Goal: Transaction & Acquisition: Purchase product/service

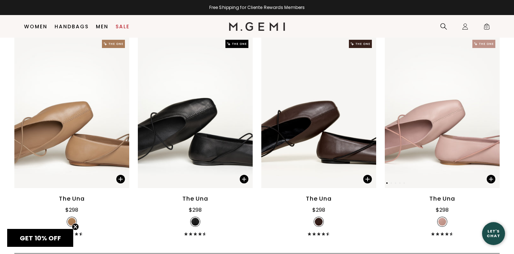
scroll to position [747, 0]
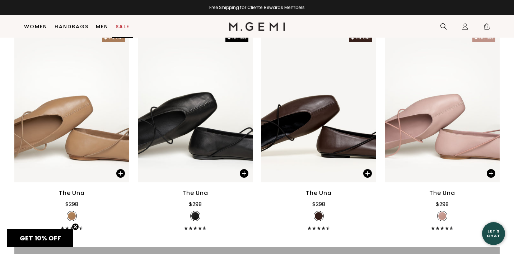
click at [122, 26] on link "Sale" at bounding box center [122, 27] width 14 height 6
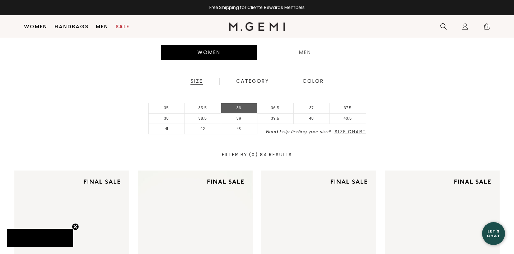
click at [243, 108] on li "36" at bounding box center [239, 108] width 36 height 10
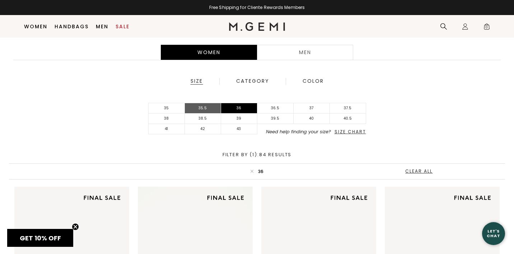
click at [206, 109] on li "35.5" at bounding box center [203, 108] width 36 height 10
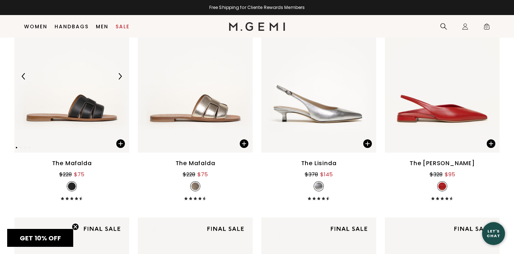
scroll to position [1600, 0]
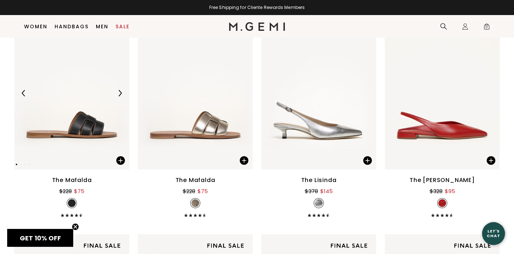
click at [120, 93] on img at bounding box center [120, 93] width 6 height 6
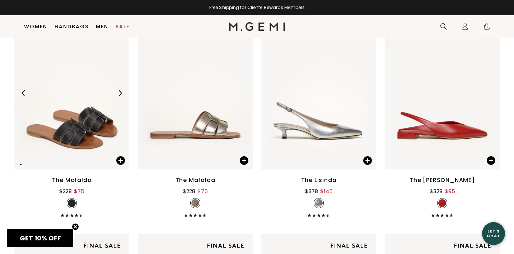
click at [120, 93] on img at bounding box center [120, 93] width 6 height 6
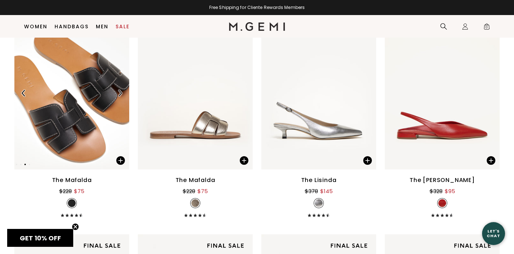
click at [120, 93] on img at bounding box center [120, 93] width 6 height 6
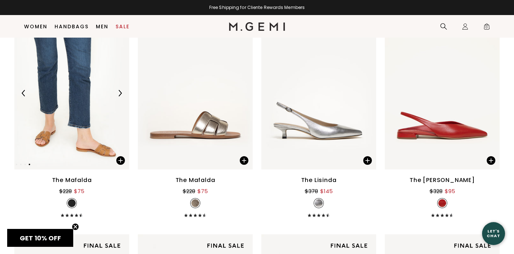
click at [119, 94] on img at bounding box center [120, 93] width 6 height 6
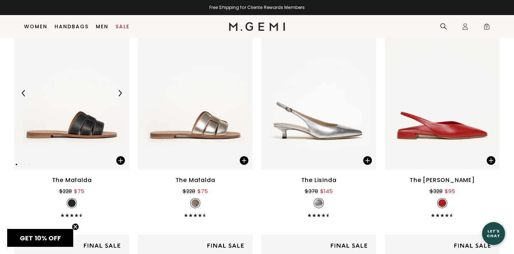
click at [119, 93] on img at bounding box center [120, 93] width 6 height 6
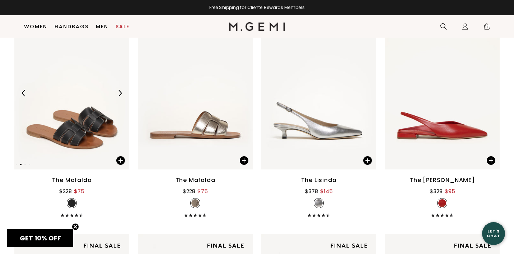
click at [119, 93] on img at bounding box center [120, 93] width 6 height 6
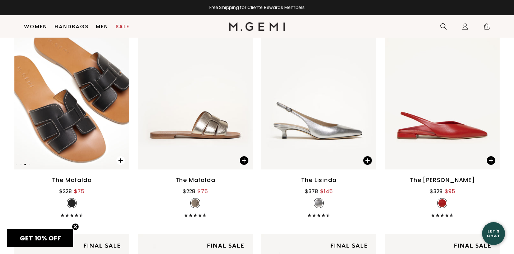
click at [119, 157] on span at bounding box center [120, 160] width 9 height 9
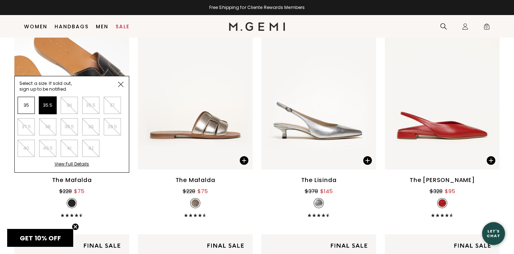
click at [52, 102] on li "35.5" at bounding box center [47, 105] width 17 height 17
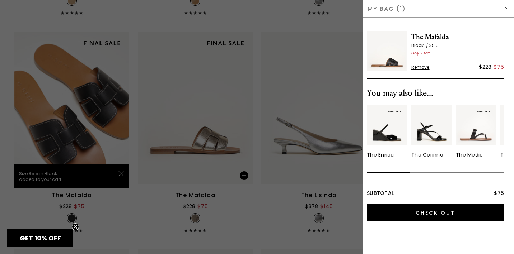
scroll to position [0, 0]
click at [507, 8] on img at bounding box center [507, 9] width 6 height 6
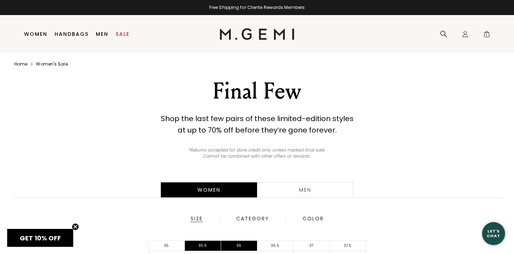
click at [304, 193] on div "Men" at bounding box center [305, 190] width 96 height 15
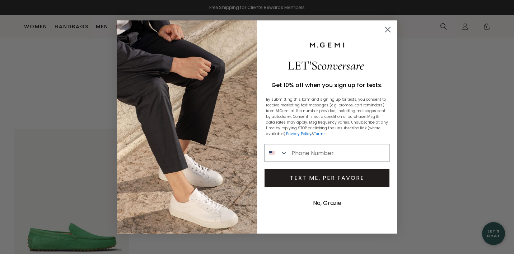
click at [391, 27] on circle "Close dialog" at bounding box center [388, 30] width 12 height 12
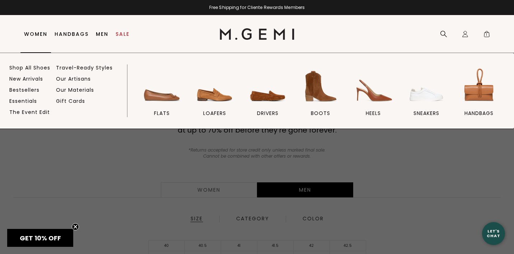
click at [38, 33] on link "Women" at bounding box center [35, 34] width 23 height 6
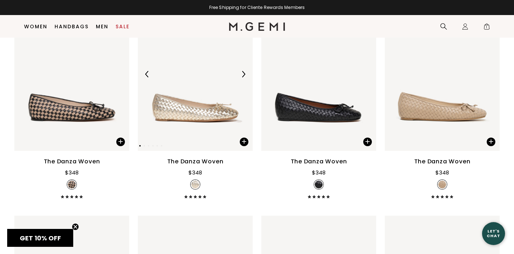
scroll to position [804, 0]
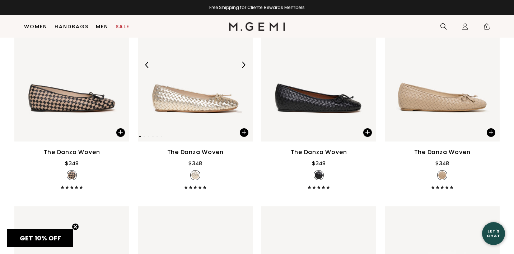
click at [244, 68] on img at bounding box center [243, 65] width 6 height 6
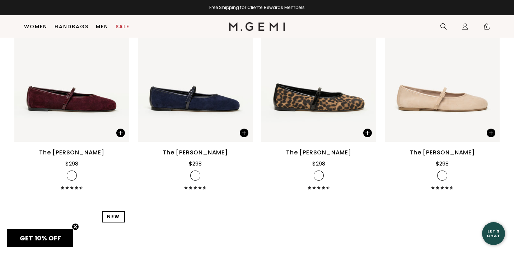
scroll to position [1244, 0]
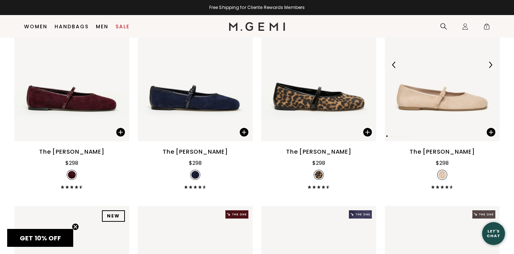
click at [492, 68] on img at bounding box center [490, 65] width 6 height 6
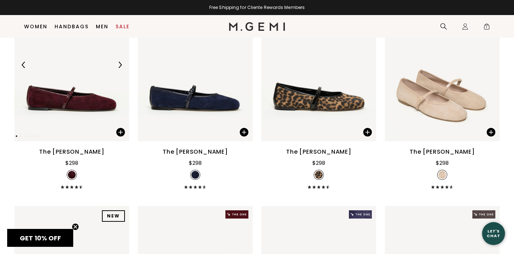
scroll to position [1207, 0]
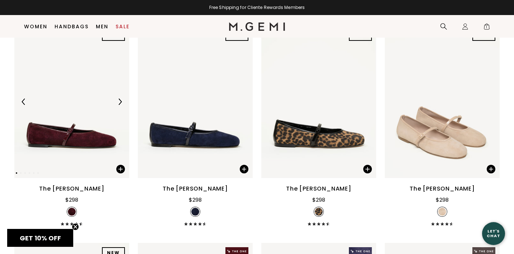
click at [122, 105] on img at bounding box center [120, 102] width 6 height 6
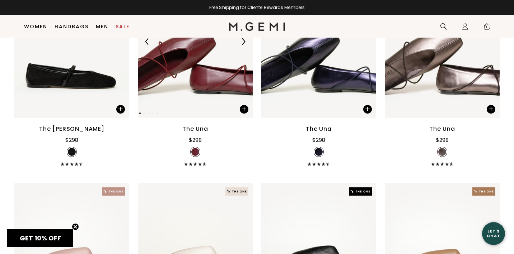
scroll to position [1474, 0]
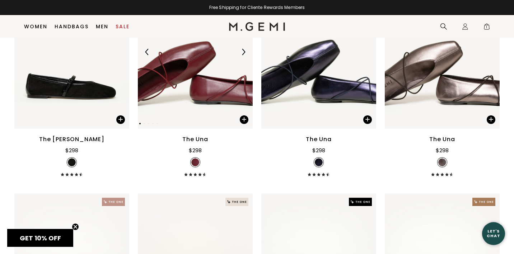
click at [243, 55] on img at bounding box center [243, 52] width 6 height 6
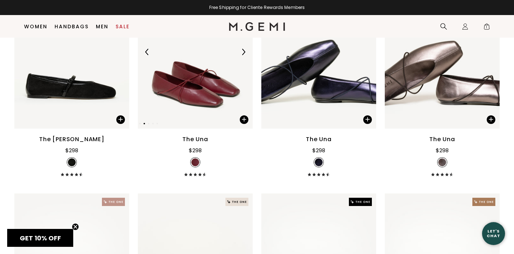
click at [243, 55] on img at bounding box center [243, 52] width 6 height 6
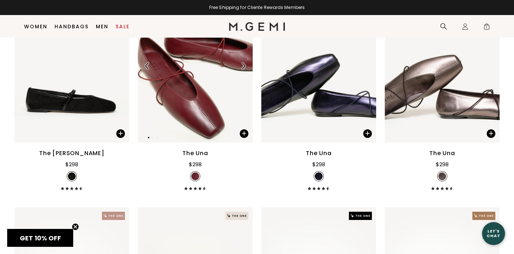
scroll to position [1457, 0]
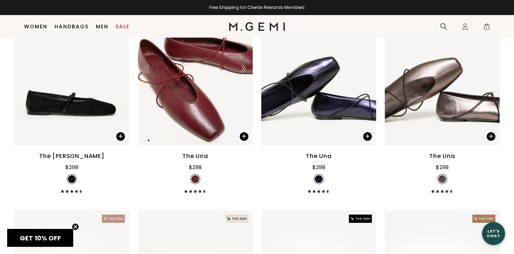
click at [198, 97] on img at bounding box center [195, 68] width 115 height 153
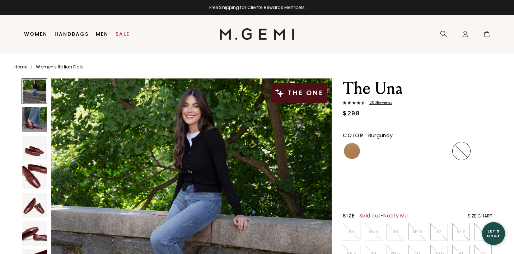
click at [393, 245] on li "39.5" at bounding box center [395, 254] width 18 height 18
click at [395, 229] on p "36" at bounding box center [395, 232] width 17 height 6
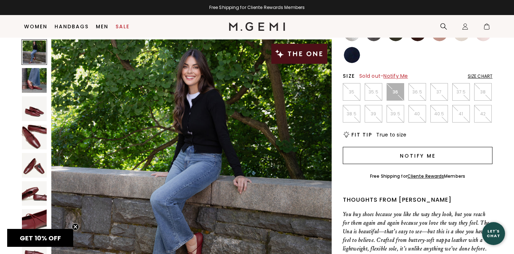
click at [415, 156] on button "Notify Me" at bounding box center [418, 155] width 150 height 17
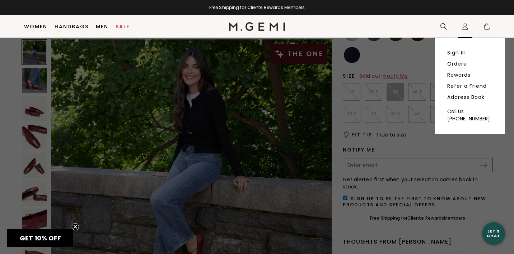
click at [467, 25] on icon "Icons/20x20/profile@2x" at bounding box center [464, 26] width 7 height 7
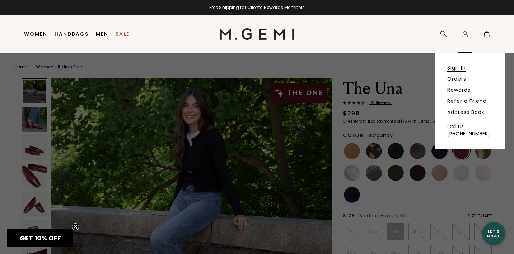
click at [457, 68] on link "Sign In" at bounding box center [456, 68] width 19 height 6
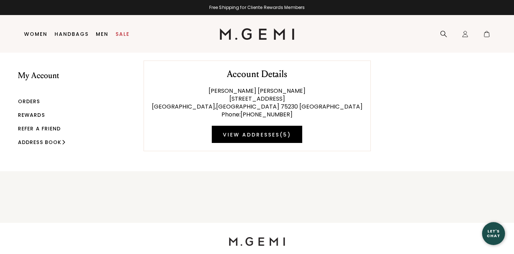
click at [156, 99] on img at bounding box center [162, 86] width 40 height 40
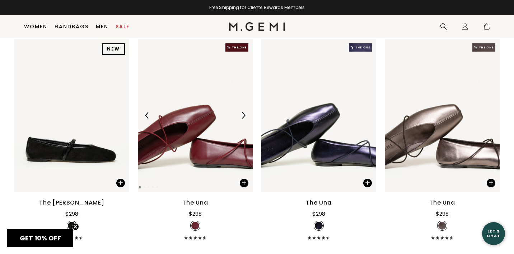
scroll to position [1411, 0]
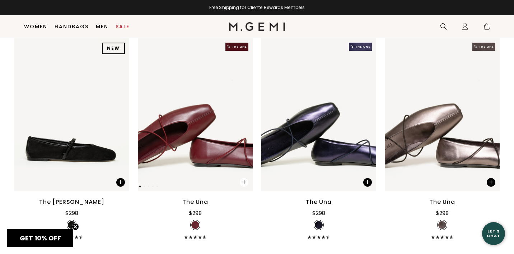
click at [245, 187] on span at bounding box center [244, 182] width 9 height 9
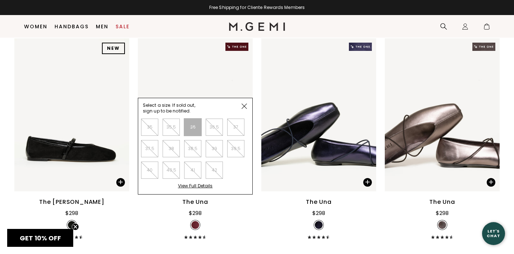
click at [193, 136] on li "36" at bounding box center [192, 127] width 17 height 17
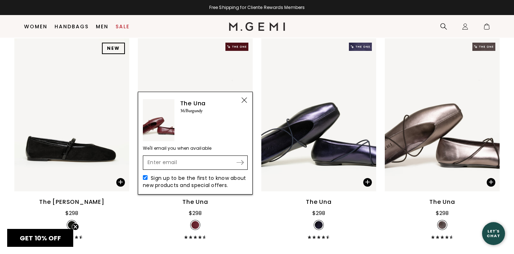
click at [175, 169] on input "Enter your email address to be notified when your selection is back in stock" at bounding box center [190, 163] width 92 height 12
click at [179, 169] on input "Enter your email address to be notified when your selection is back in stock" at bounding box center [190, 163] width 92 height 12
type input "cwfam898@"
type input "cwfam898@gmail.com"
click at [239, 165] on img at bounding box center [239, 162] width 7 height 5
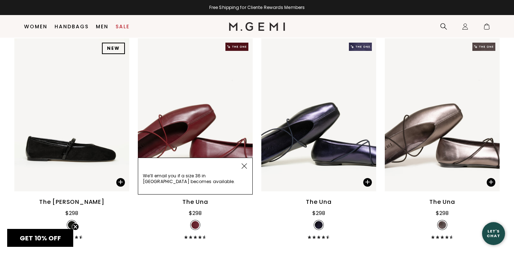
click at [212, 181] on div "We’ll email you if a size 36 in Burgundy becomes available." at bounding box center [195, 176] width 115 height 37
click at [243, 169] on img at bounding box center [243, 166] width 5 height 5
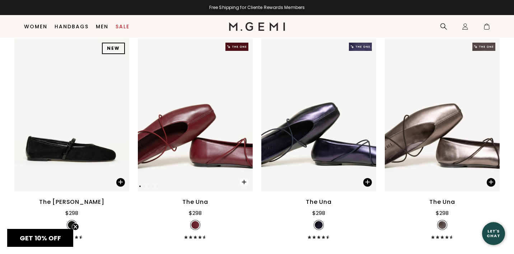
click at [248, 192] on span at bounding box center [240, 180] width 25 height 23
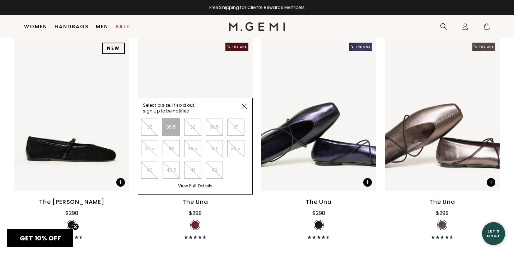
click at [175, 134] on li "35.5" at bounding box center [170, 127] width 17 height 17
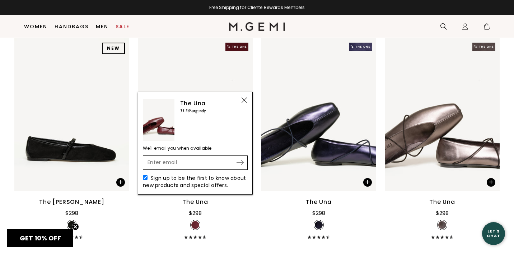
click at [177, 169] on input "Enter your email address to be notified when your selection is back in stock" at bounding box center [190, 163] width 92 height 12
type input "c"
type input "cwfam898@gmail.com"
click at [243, 168] on div "cwfam898@gmail.com Submit" at bounding box center [195, 163] width 105 height 14
click at [240, 165] on img at bounding box center [239, 162] width 7 height 5
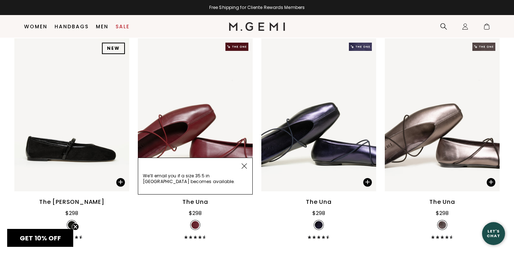
click at [244, 169] on img at bounding box center [243, 166] width 5 height 5
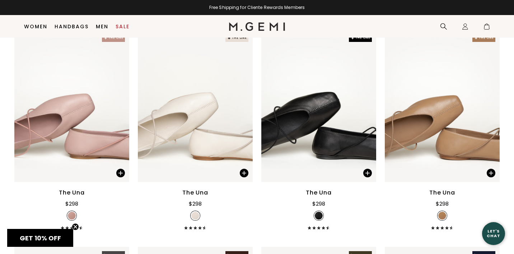
scroll to position [1640, 0]
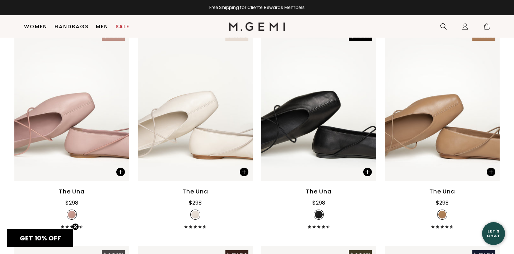
click at [76, 226] on icon "Close teaser" at bounding box center [75, 227] width 3 height 3
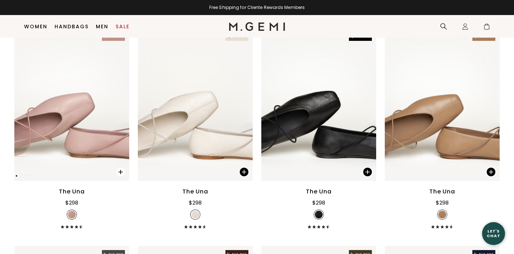
click at [123, 176] on span at bounding box center [120, 172] width 9 height 9
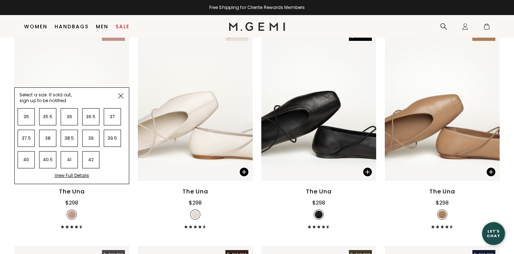
click at [120, 99] on img at bounding box center [120, 95] width 5 height 5
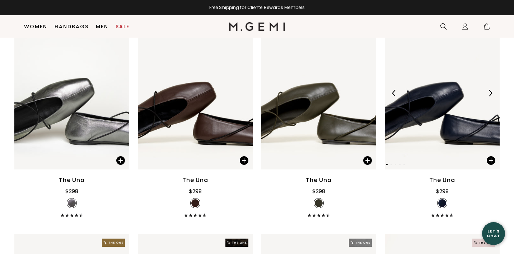
scroll to position [1908, 0]
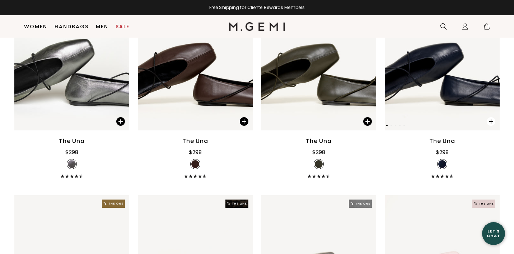
click at [491, 126] on span at bounding box center [490, 121] width 9 height 9
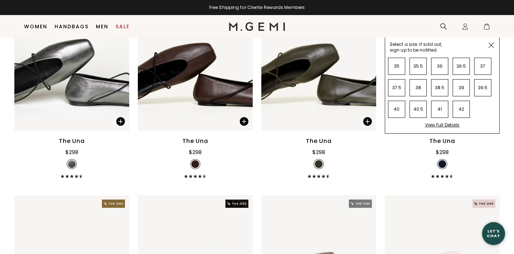
click at [493, 48] on img at bounding box center [490, 45] width 5 height 5
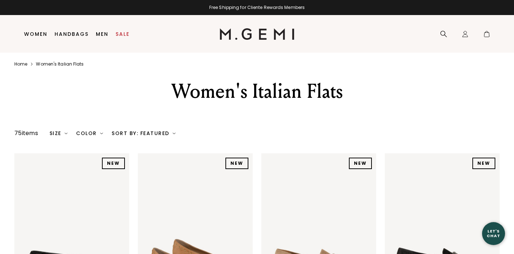
scroll to position [0, 0]
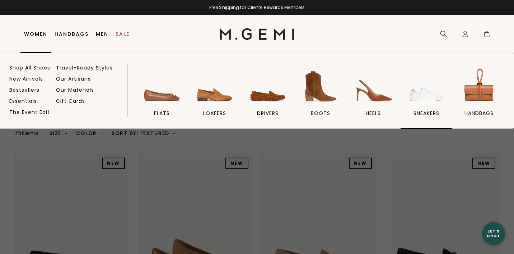
click at [427, 93] on img at bounding box center [426, 86] width 40 height 40
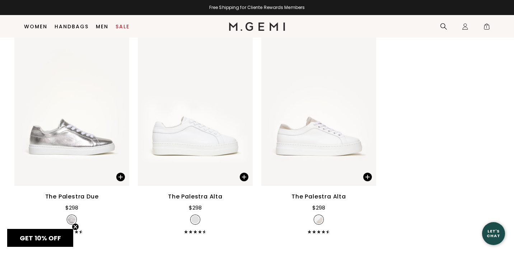
scroll to position [987, 0]
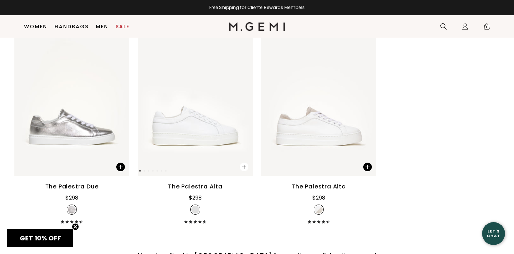
click at [244, 171] on span at bounding box center [244, 167] width 9 height 9
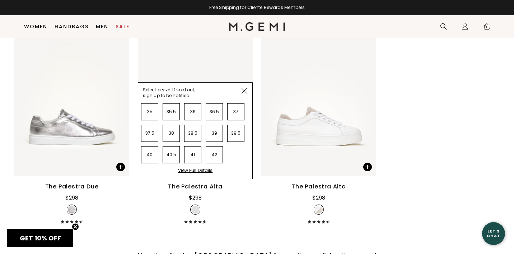
click at [245, 94] on img at bounding box center [243, 90] width 5 height 5
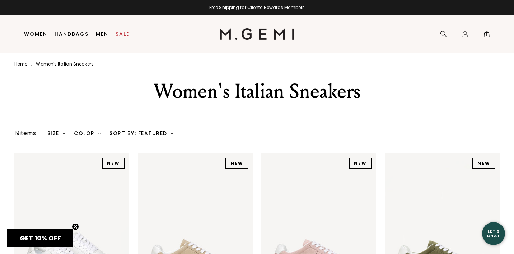
scroll to position [0, 0]
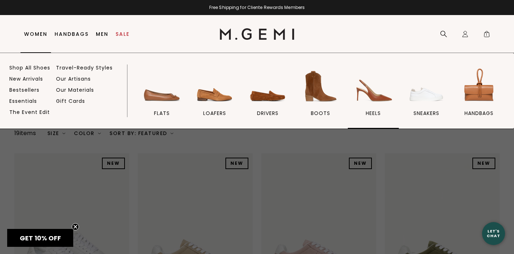
click at [373, 99] on img at bounding box center [373, 86] width 40 height 40
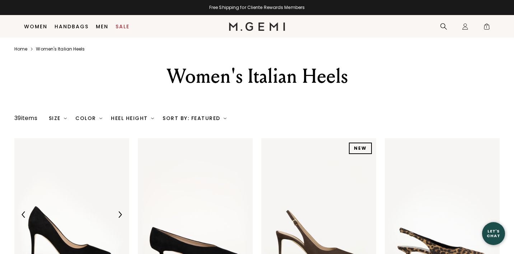
scroll to position [115, 0]
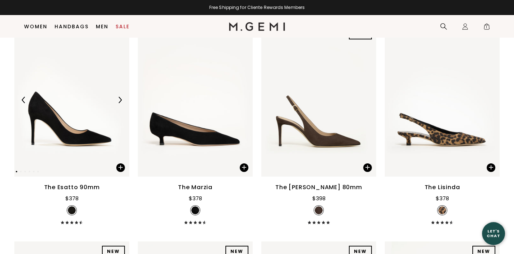
click at [76, 225] on div "The Esatto 90mm $378" at bounding box center [71, 203] width 115 height 41
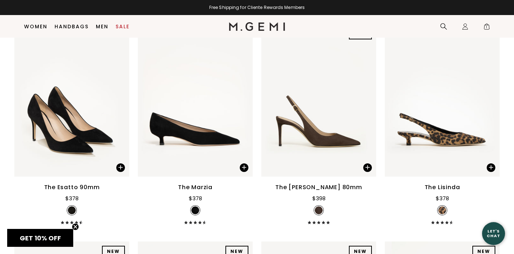
scroll to position [0, 0]
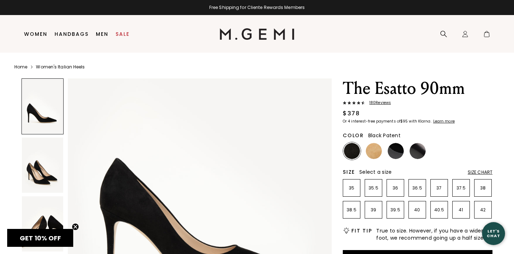
click at [393, 148] on img at bounding box center [395, 151] width 16 height 16
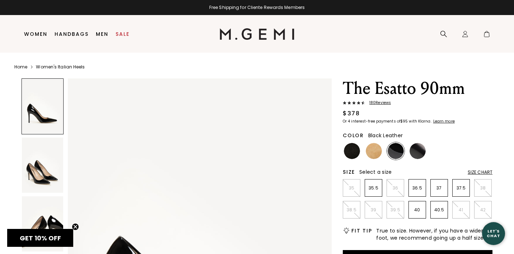
click at [420, 151] on img at bounding box center [417, 151] width 16 height 16
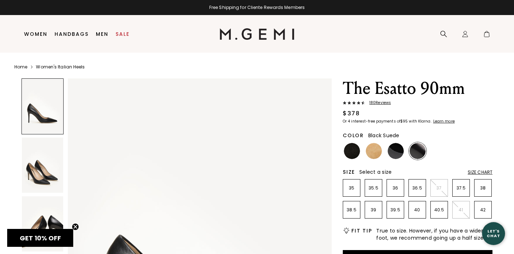
click at [353, 148] on img at bounding box center [352, 151] width 16 height 16
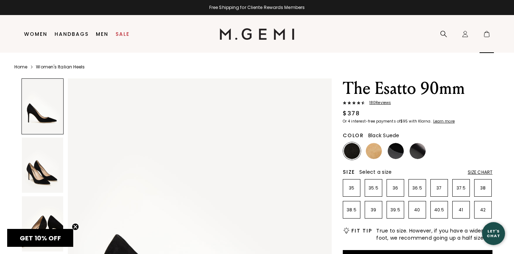
click at [489, 34] on span at bounding box center [486, 35] width 7 height 7
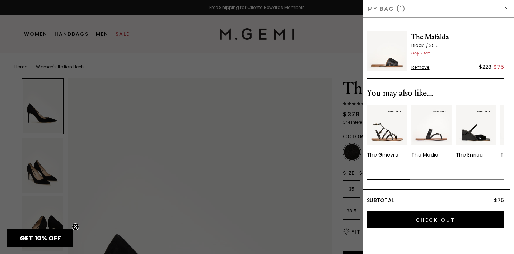
click at [225, 51] on div at bounding box center [257, 127] width 514 height 254
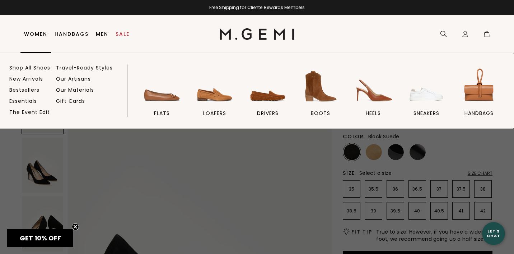
click at [37, 38] on li "Women Shop All Shoes New Arrivals Bestsellers Essentials The Event Edit Travel-…" at bounding box center [35, 34] width 30 height 38
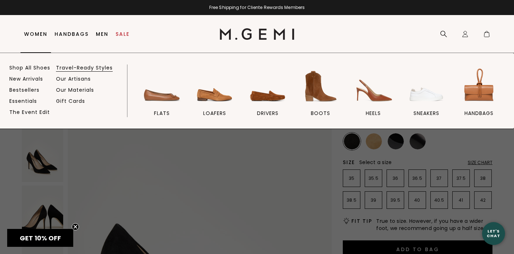
scroll to position [15, 0]
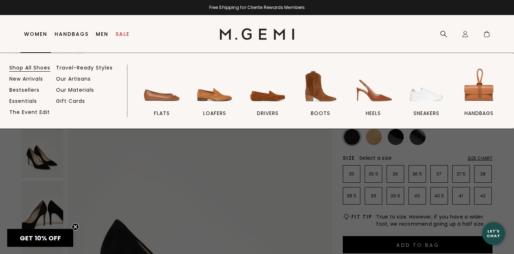
click at [30, 66] on link "Shop All Shoes" at bounding box center [29, 68] width 41 height 6
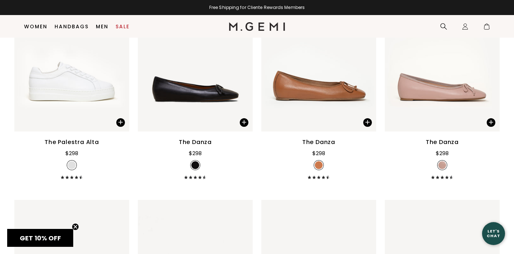
scroll to position [2131, 0]
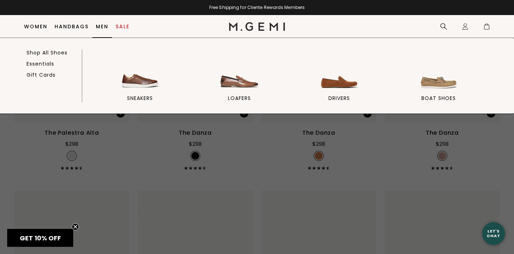
click at [100, 24] on link "Men" at bounding box center [102, 27] width 13 height 6
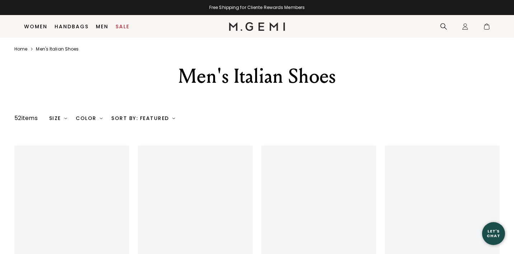
scroll to position [129, 0]
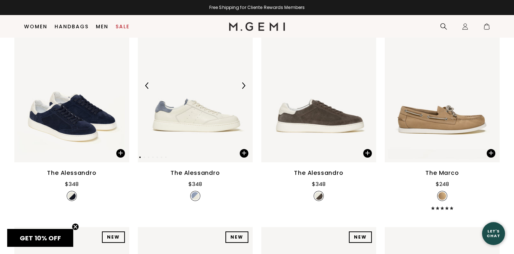
click at [244, 89] on img at bounding box center [243, 85] width 6 height 6
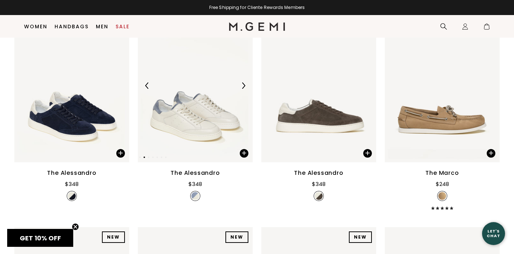
click at [244, 89] on img at bounding box center [243, 85] width 6 height 6
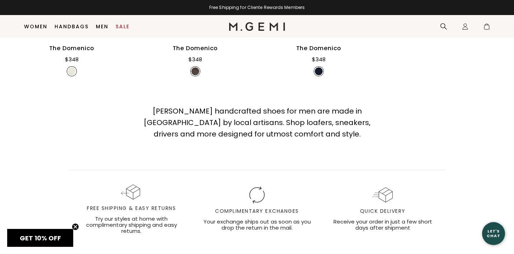
scroll to position [2755, 0]
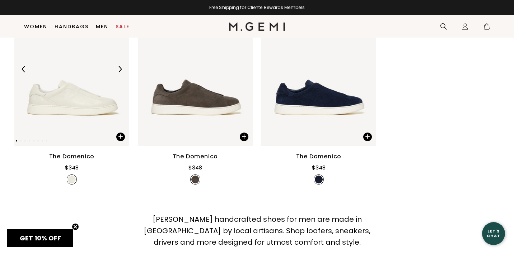
click at [121, 72] on img at bounding box center [120, 69] width 6 height 6
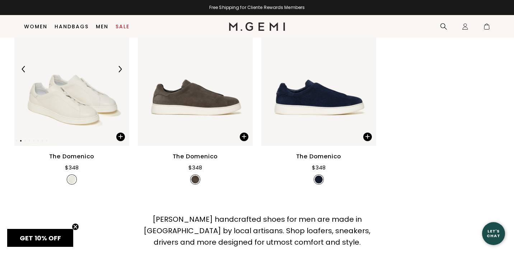
click at [121, 72] on img at bounding box center [120, 69] width 6 height 6
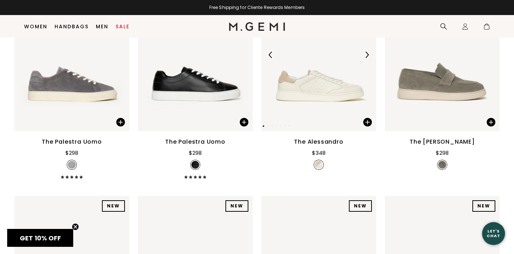
scroll to position [2338, 0]
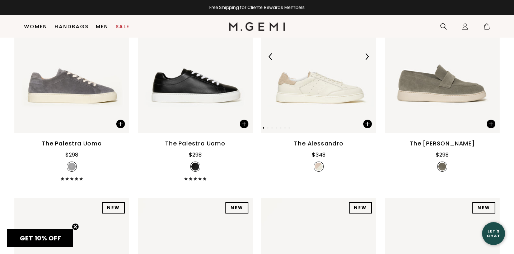
click at [368, 60] on img at bounding box center [366, 56] width 6 height 6
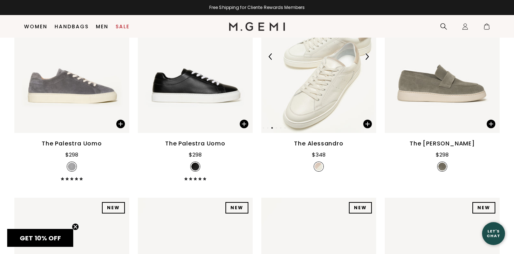
click at [368, 60] on img at bounding box center [366, 56] width 6 height 6
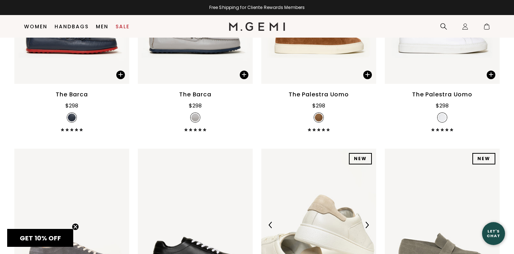
scroll to position [2112, 0]
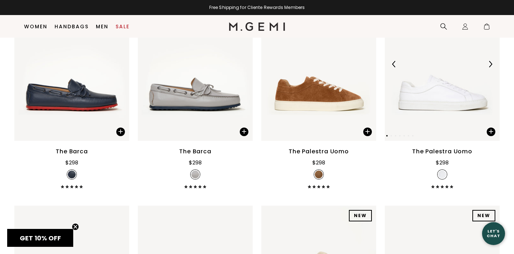
click at [488, 67] on img at bounding box center [490, 64] width 6 height 6
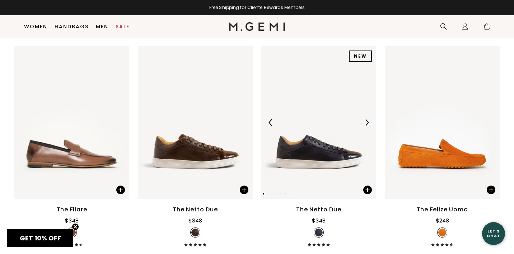
scroll to position [965, 0]
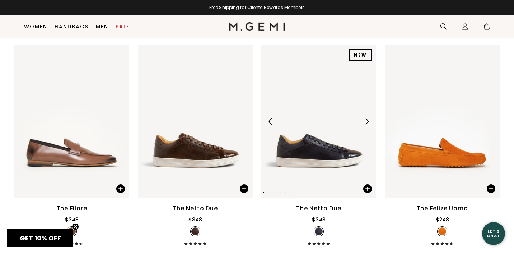
click at [368, 125] on img at bounding box center [366, 121] width 6 height 6
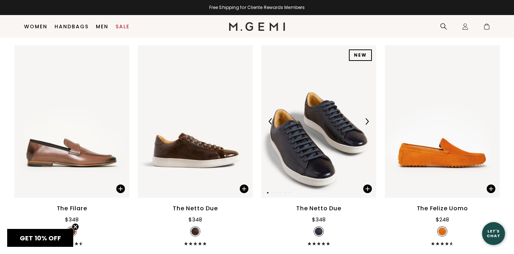
click at [368, 125] on img at bounding box center [366, 121] width 6 height 6
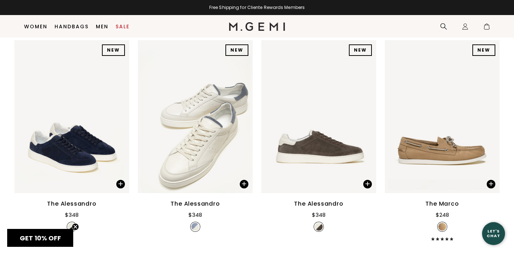
scroll to position [97, 0]
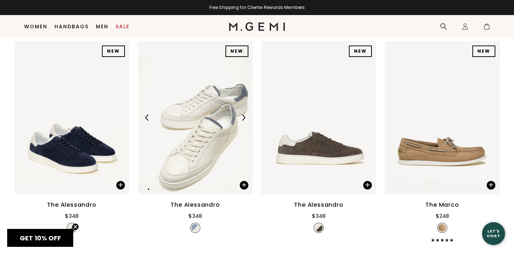
click at [242, 121] on img at bounding box center [243, 117] width 6 height 6
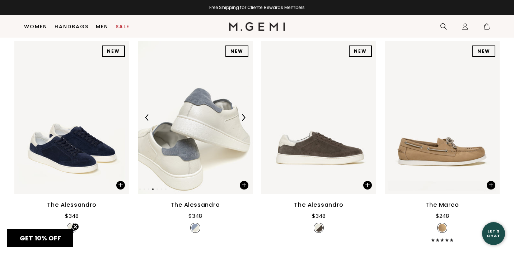
click at [242, 121] on img at bounding box center [243, 117] width 6 height 6
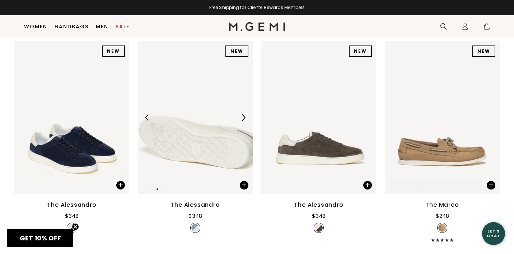
click at [242, 121] on img at bounding box center [243, 117] width 6 height 6
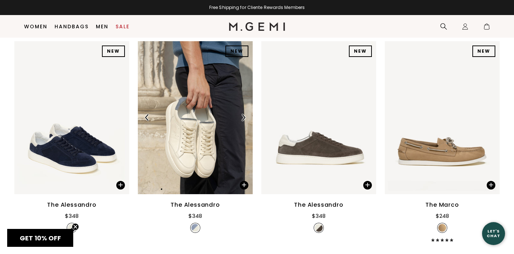
click at [242, 121] on img at bounding box center [243, 117] width 6 height 6
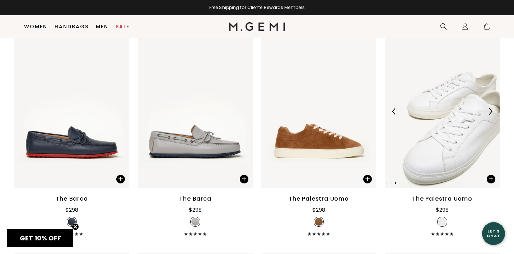
scroll to position [2046, 0]
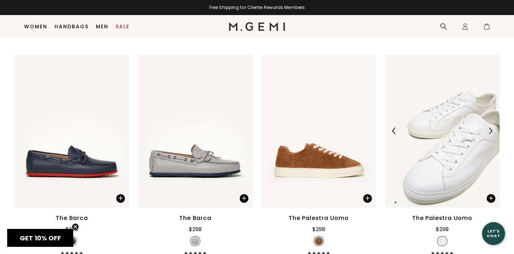
click at [491, 136] on div at bounding box center [489, 130] width 11 height 11
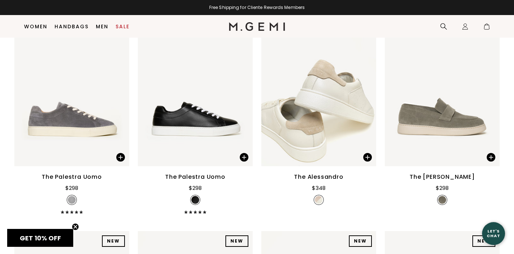
scroll to position [2323, 0]
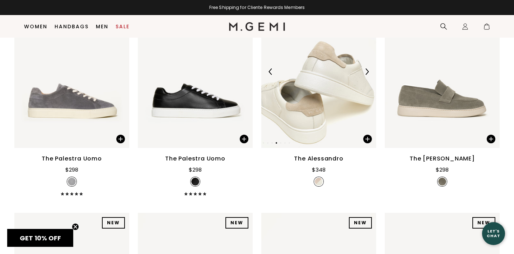
click at [365, 75] on img at bounding box center [366, 72] width 6 height 6
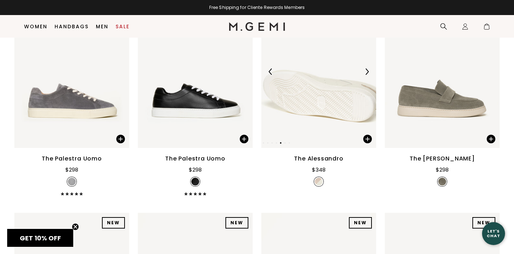
click at [327, 88] on img at bounding box center [318, 71] width 115 height 153
